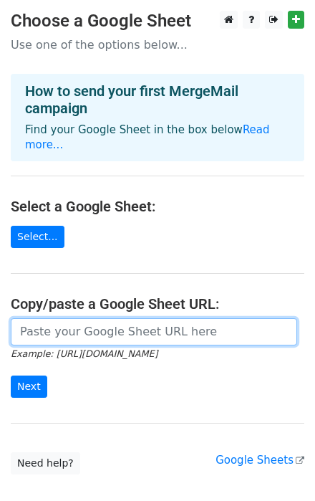
click at [64, 320] on input "url" at bounding box center [154, 331] width 287 height 27
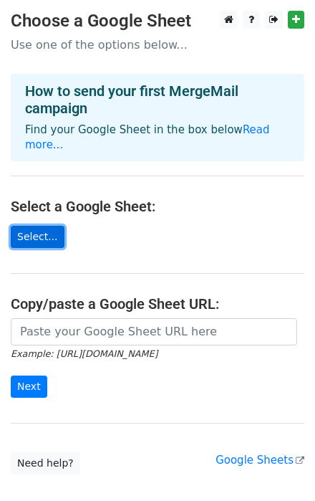
click at [32, 226] on link "Select..." at bounding box center [38, 237] width 54 height 22
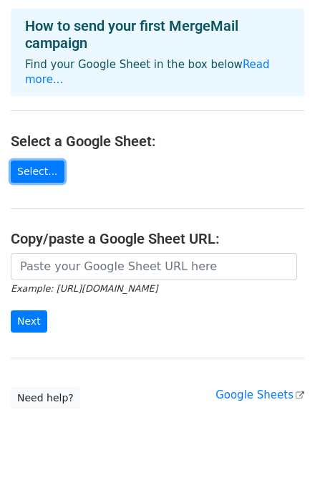
scroll to position [72, 0]
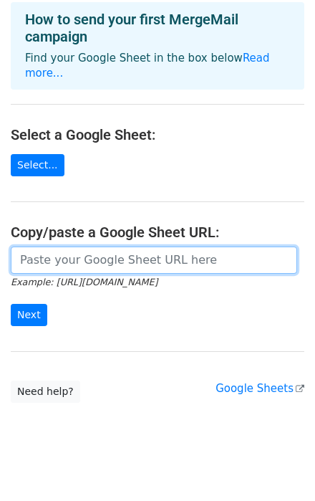
click at [49, 246] on input "url" at bounding box center [154, 259] width 287 height 27
